Goal: Entertainment & Leisure: Browse casually

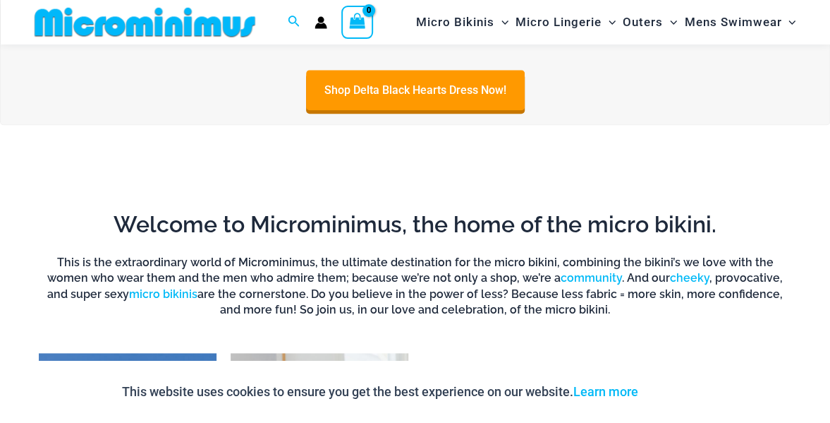
scroll to position [763, 0]
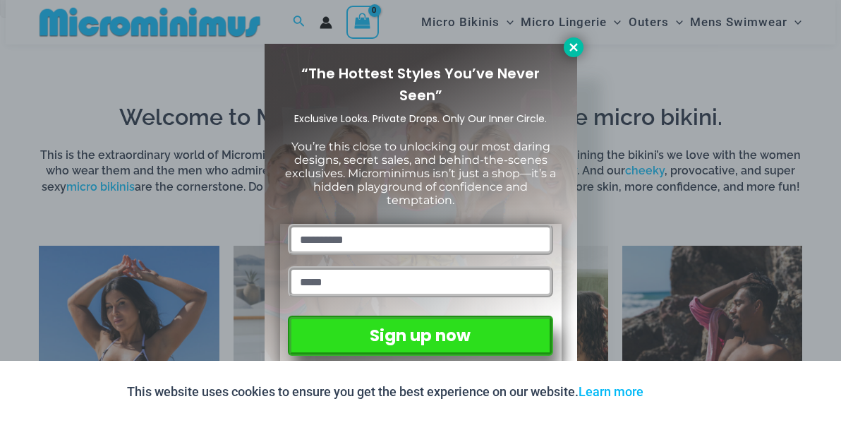
click at [570, 44] on icon at bounding box center [573, 47] width 8 height 8
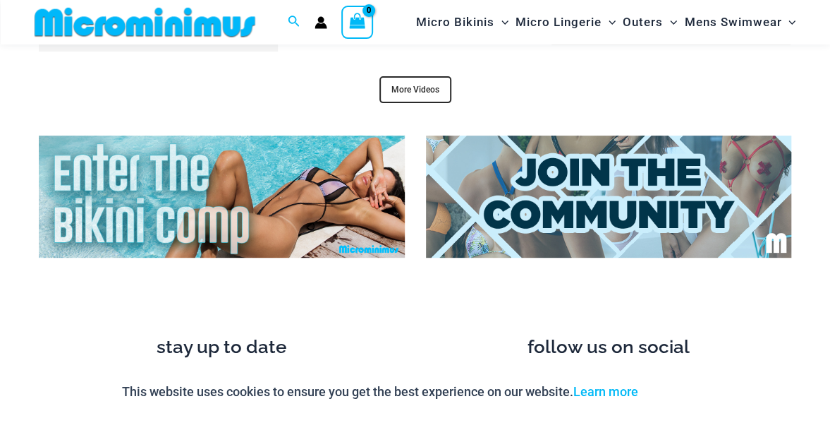
scroll to position [5207, 0]
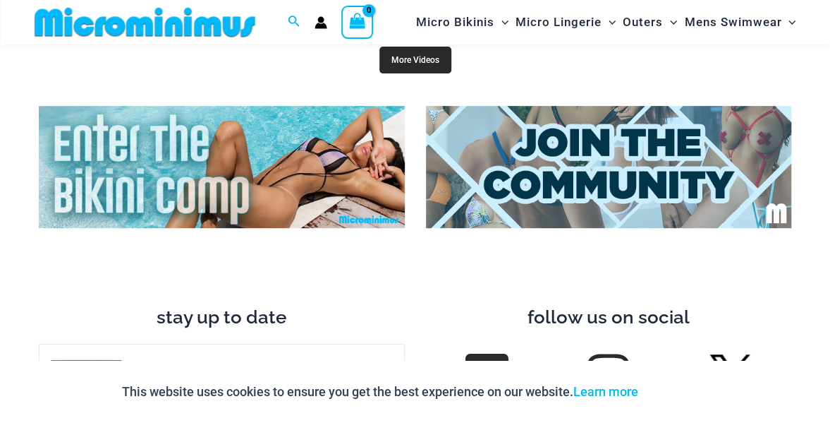
click at [418, 63] on link "More Videos" at bounding box center [415, 60] width 72 height 27
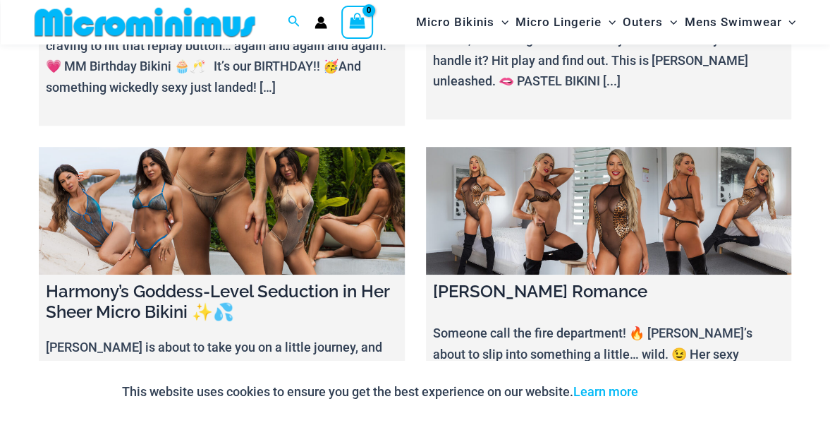
scroll to position [340, 0]
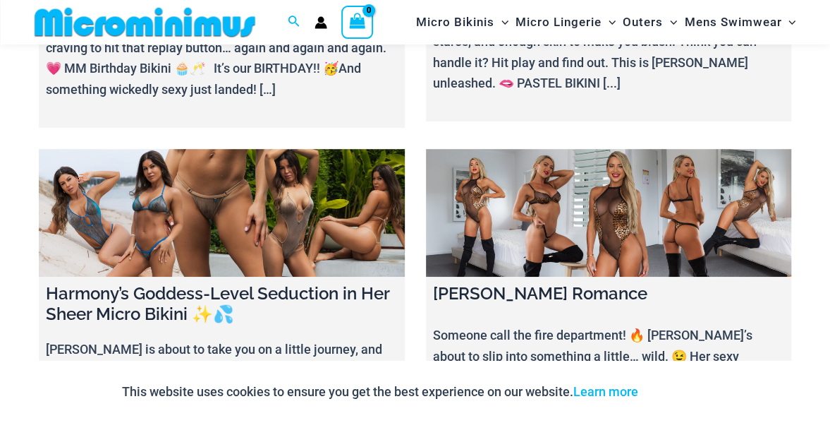
click at [577, 236] on link at bounding box center [609, 213] width 366 height 128
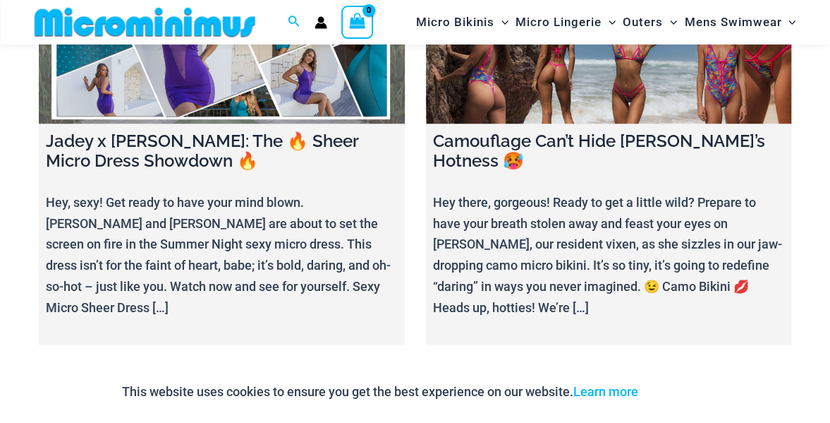
scroll to position [1398, 0]
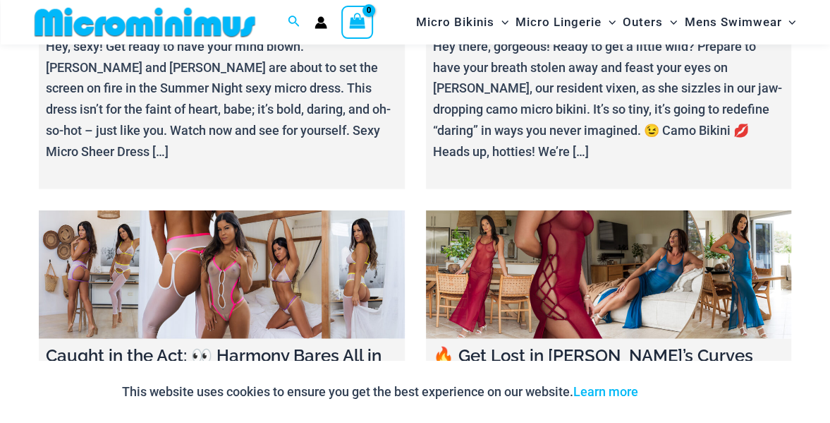
click at [622, 221] on link at bounding box center [609, 274] width 366 height 128
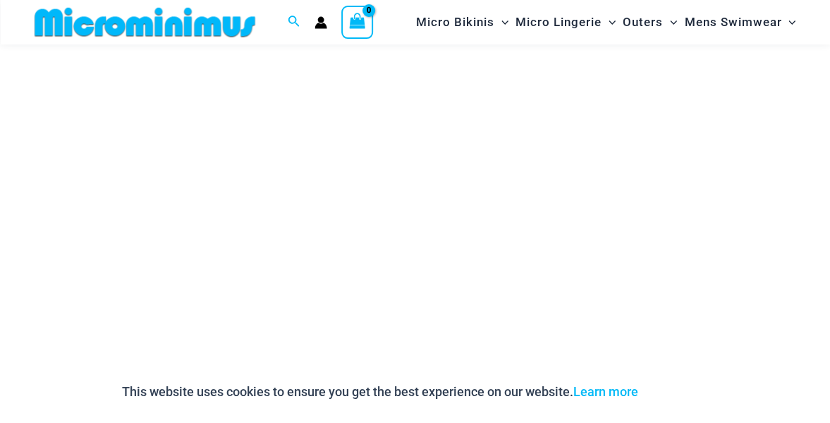
scroll to position [200, 0]
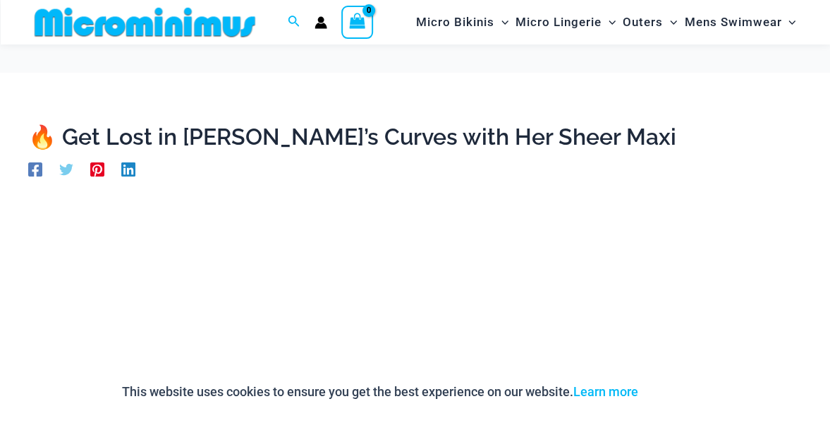
scroll to position [130, 0]
